Goal: Find specific page/section: Find specific page/section

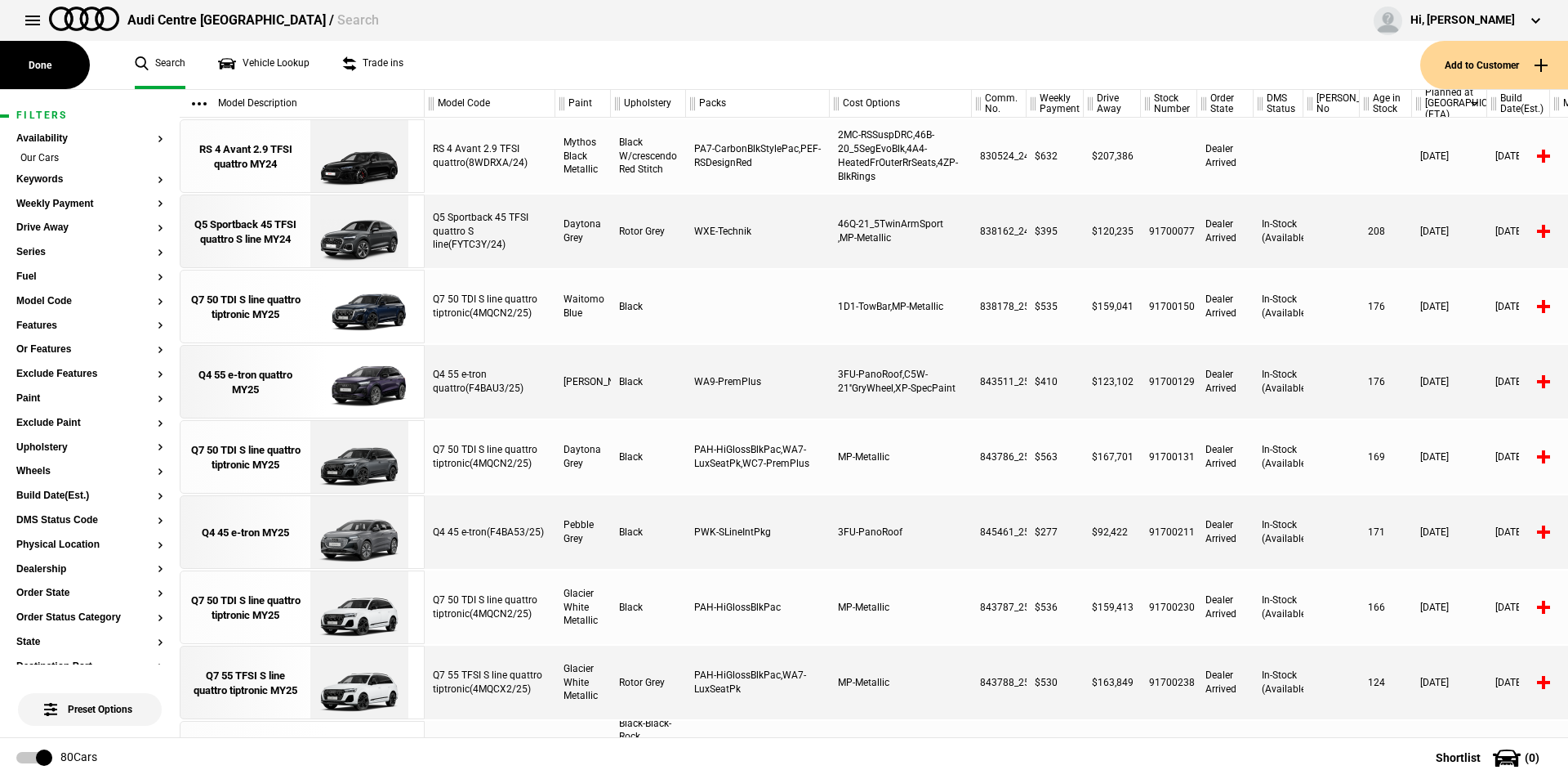
click at [11, 11] on div "Audi Centre Canberra / Search Hi, Leith Gilbey Edit profile Logout" at bounding box center [784, 20] width 1568 height 41
click at [31, 21] on button at bounding box center [33, 20] width 33 height 33
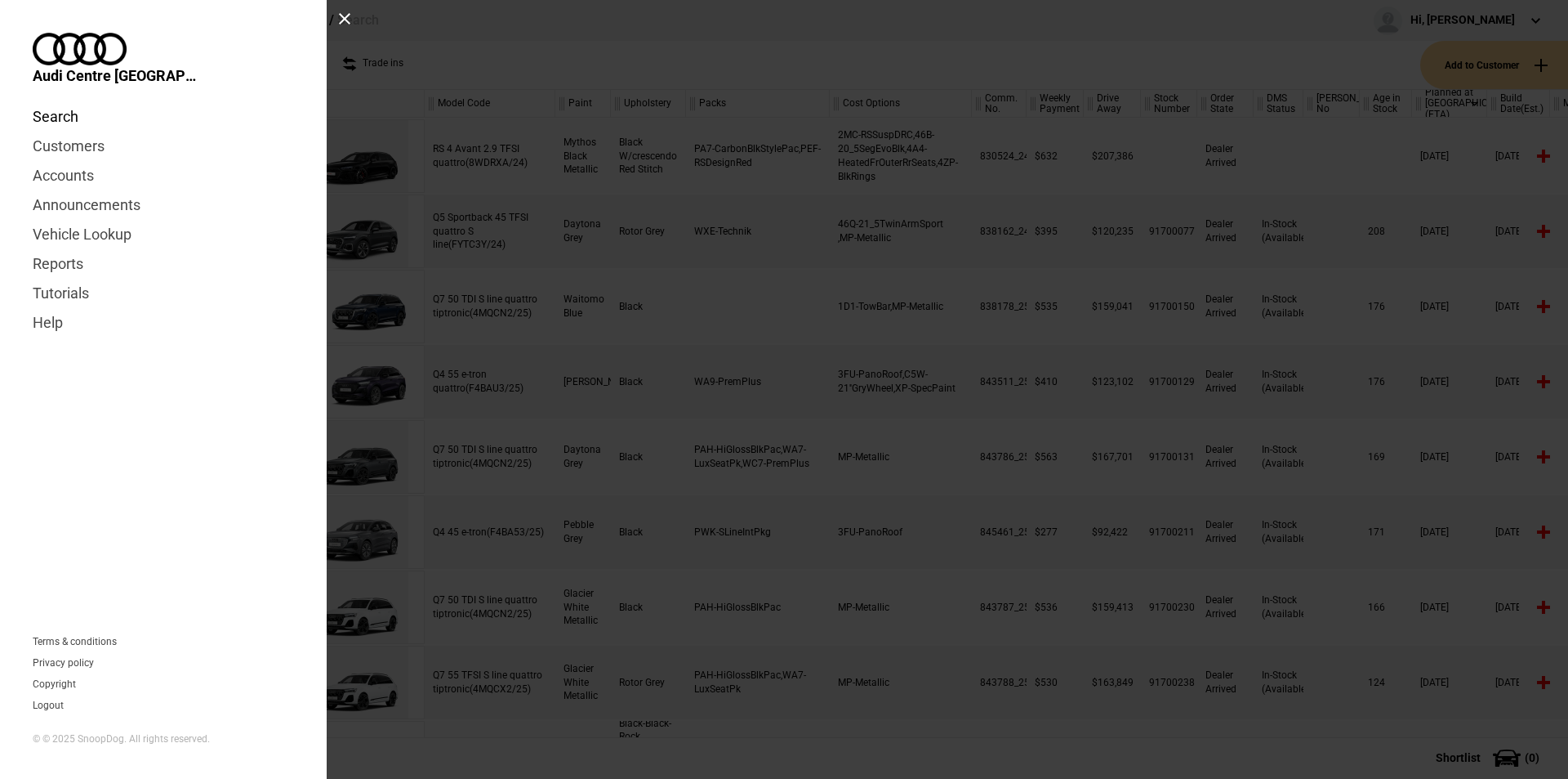
click at [55, 102] on link "Search" at bounding box center [163, 116] width 261 height 29
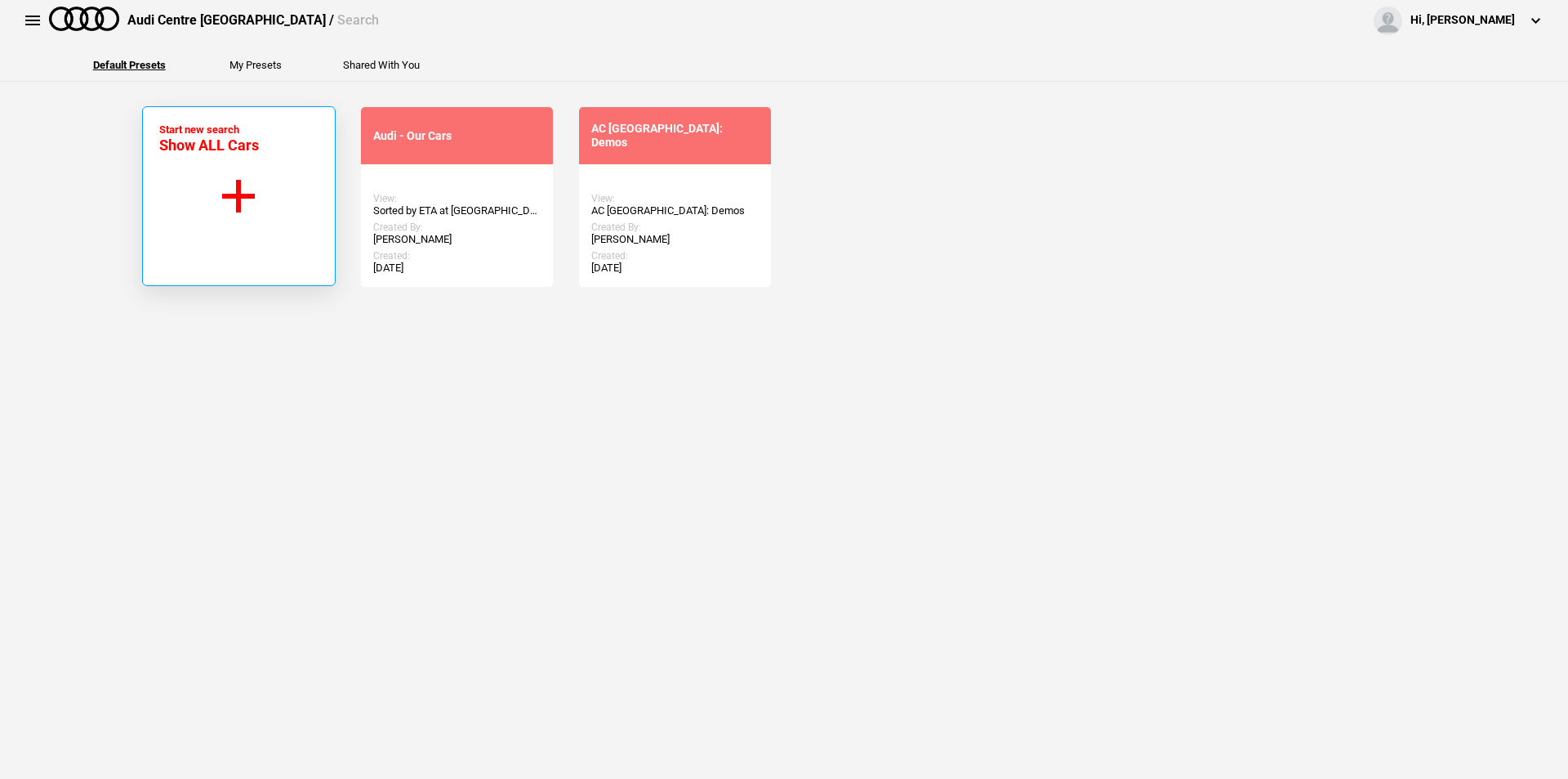
click at [267, 192] on button "Start new search Show ALL Cars" at bounding box center [238, 196] width 193 height 180
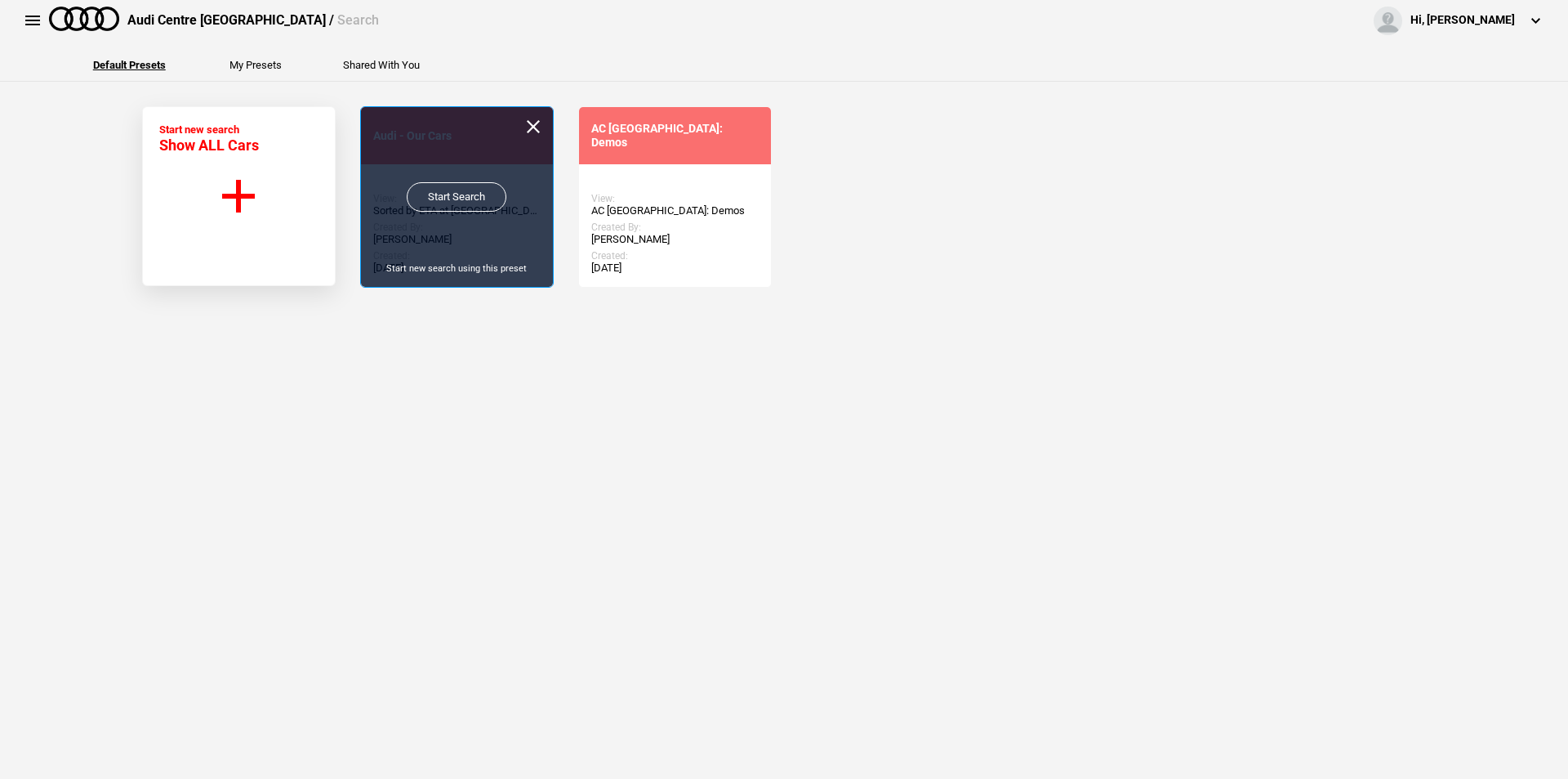
click at [463, 213] on div "Start Search Start new search using this preset" at bounding box center [457, 197] width 192 height 180
click at [474, 178] on div "Start Search Start new search using this preset" at bounding box center [457, 197] width 192 height 180
click at [474, 191] on link "Start Search" at bounding box center [456, 197] width 100 height 29
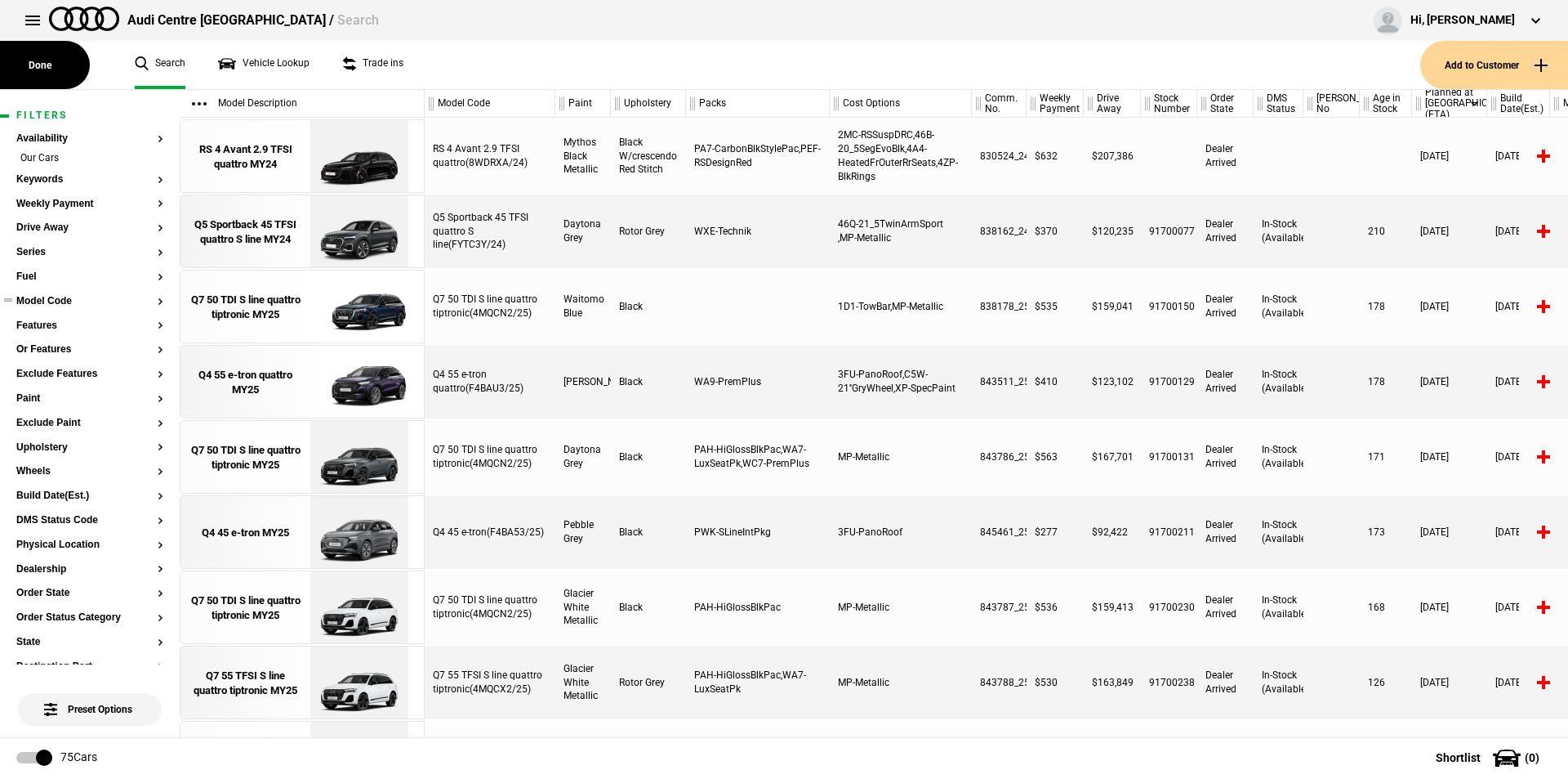
click at [149, 303] on button "Model Code" at bounding box center [90, 302] width 147 height 11
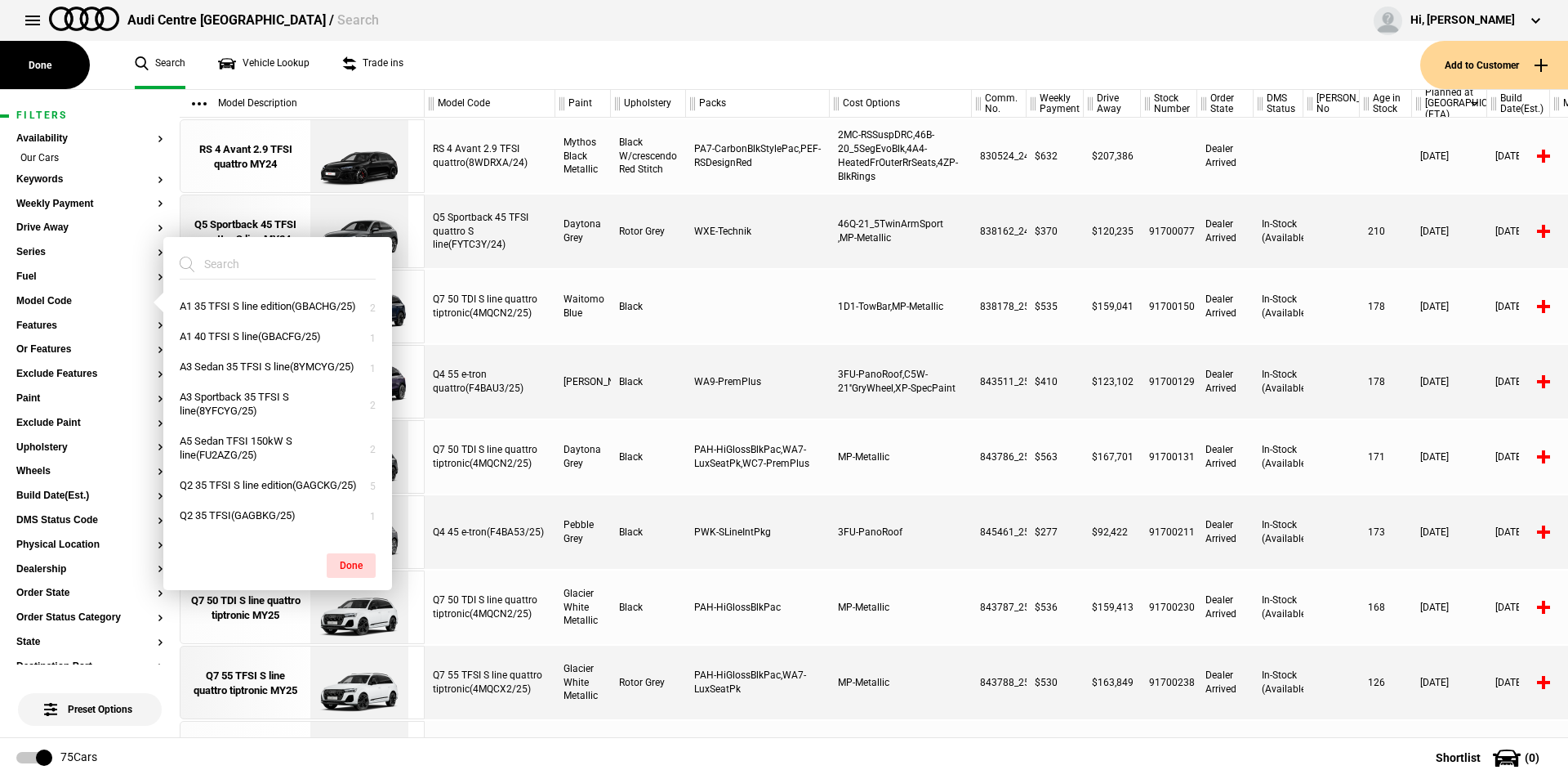
click at [232, 262] on input "search" at bounding box center [267, 264] width 177 height 29
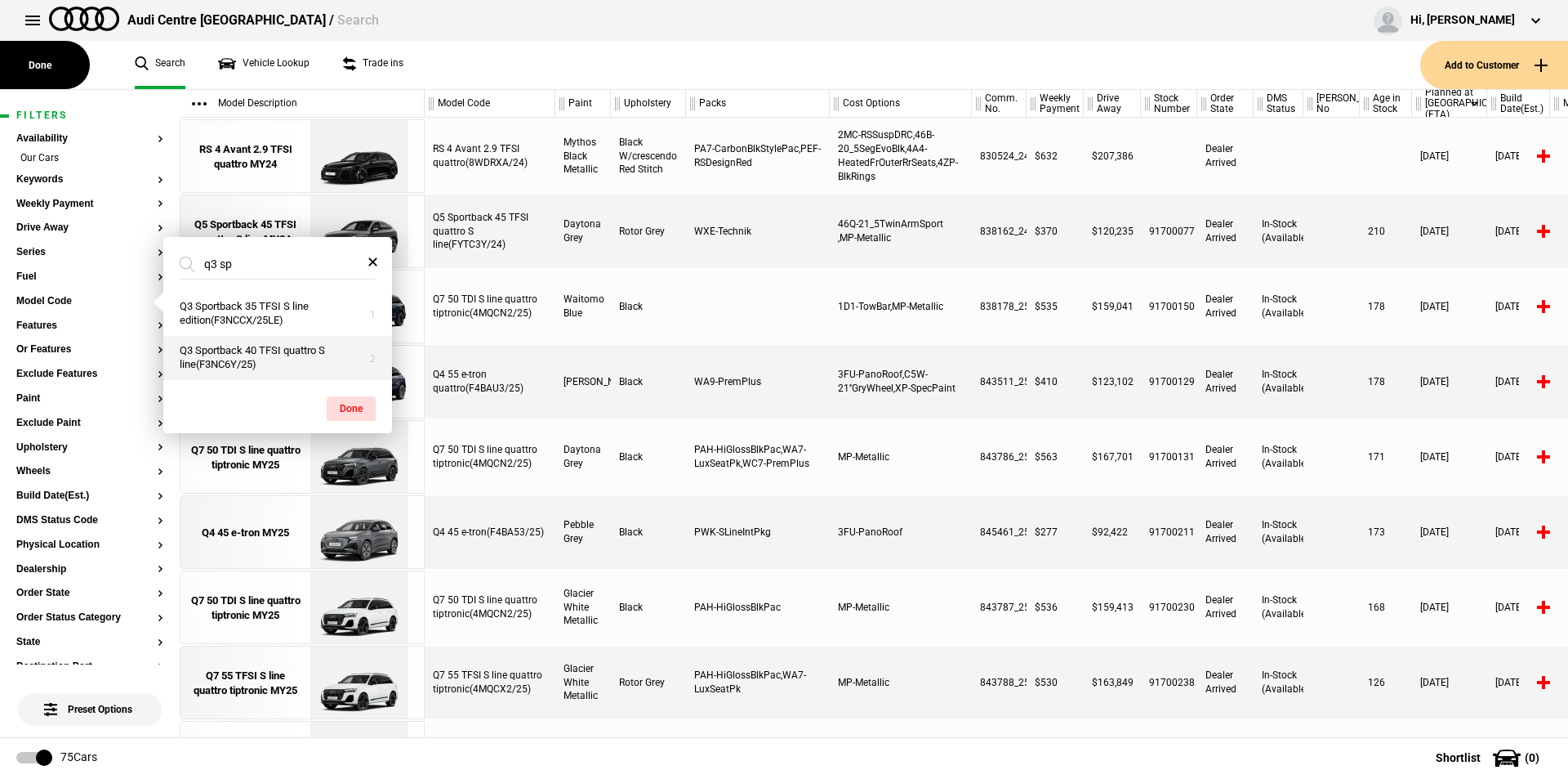
type input "q3 sp"
click at [283, 346] on button "Q3 Sportback 40 TFSI quattro S line(F3NC6Y/25)" at bounding box center [278, 358] width 229 height 44
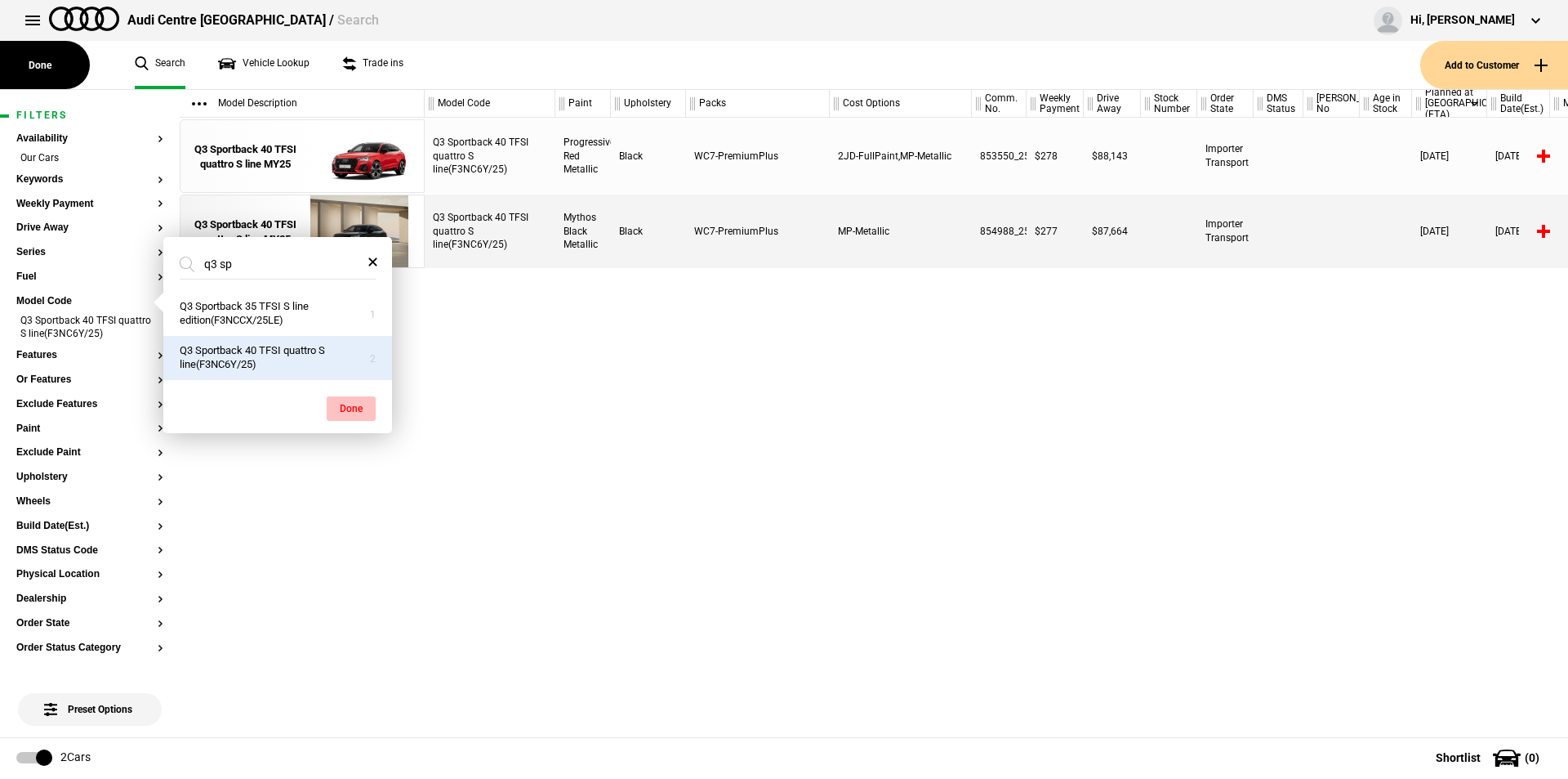
click at [354, 404] on button "Done" at bounding box center [352, 409] width 49 height 25
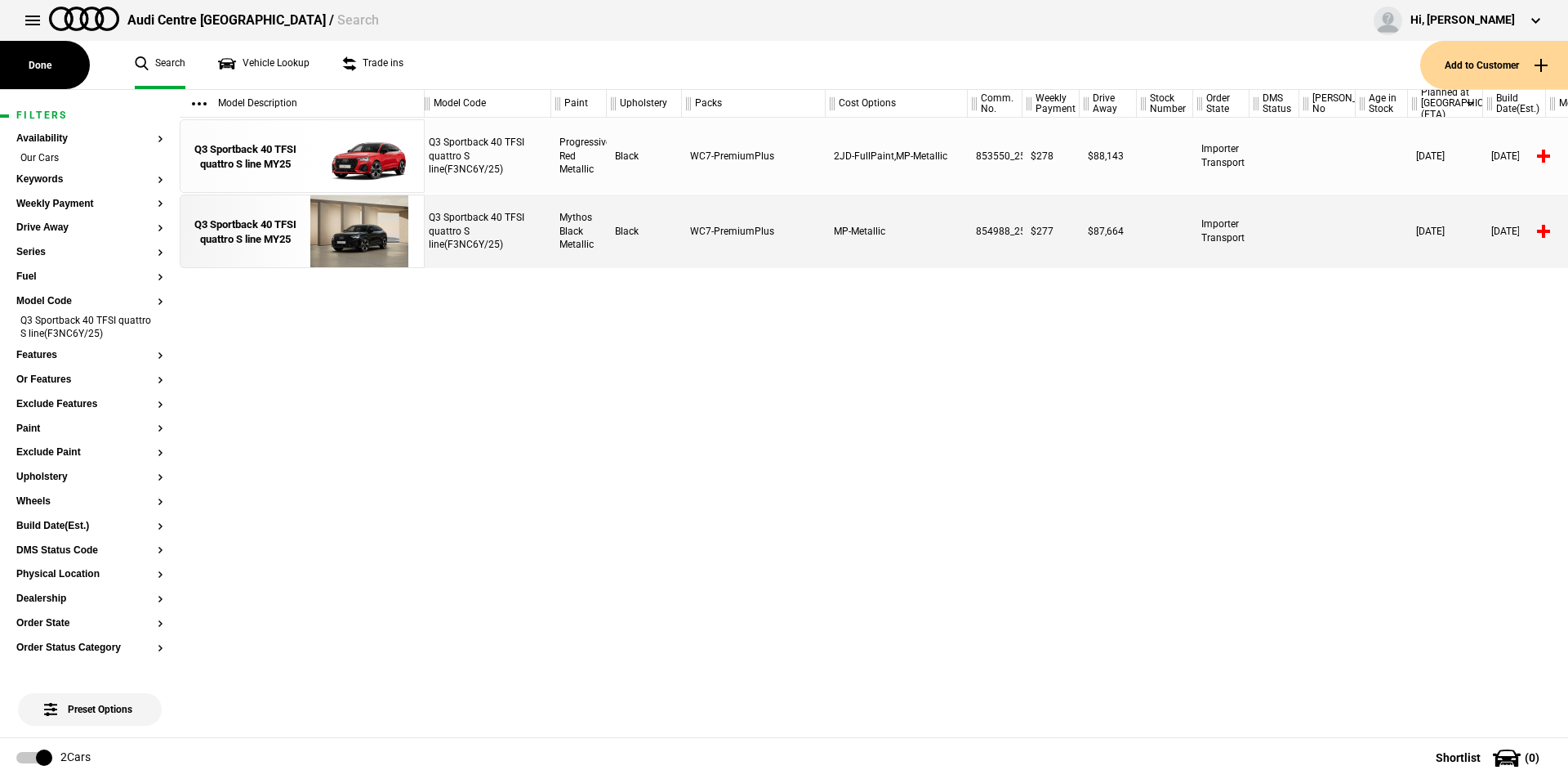
scroll to position [0, 22]
